Goal: Information Seeking & Learning: Learn about a topic

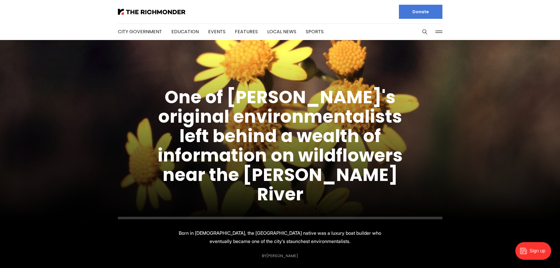
scroll to position [78, 0]
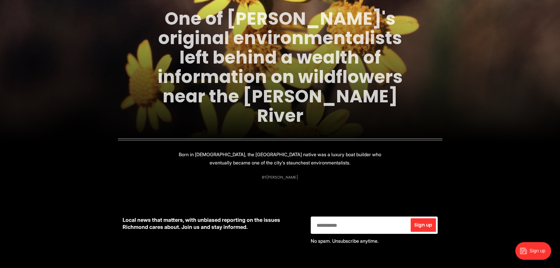
click at [287, 85] on link "One of [PERSON_NAME]'s original environmentalists left behind a wealth of infor…" at bounding box center [279, 67] width 245 height 122
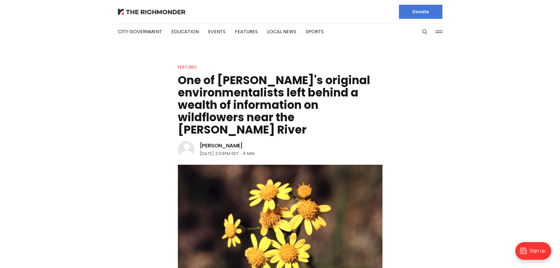
click at [154, 14] on img at bounding box center [152, 12] width 68 height 6
